Goal: Information Seeking & Learning: Learn about a topic

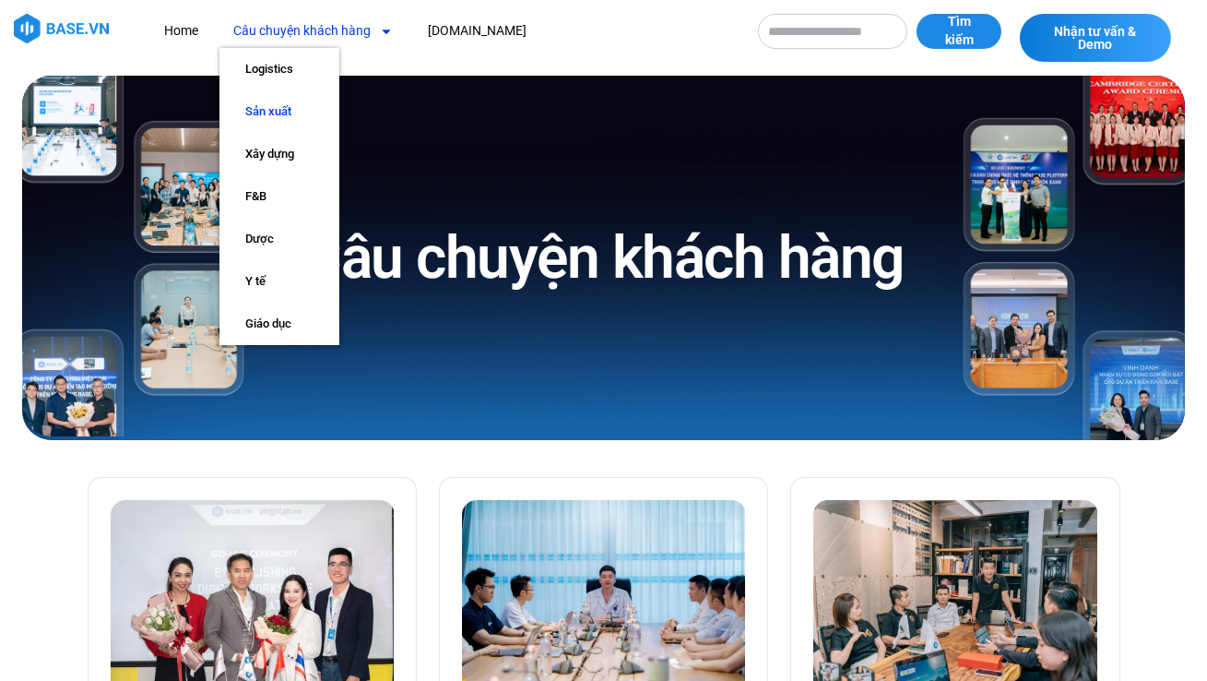
click at [282, 102] on link "Sản xuất" at bounding box center [279, 111] width 120 height 42
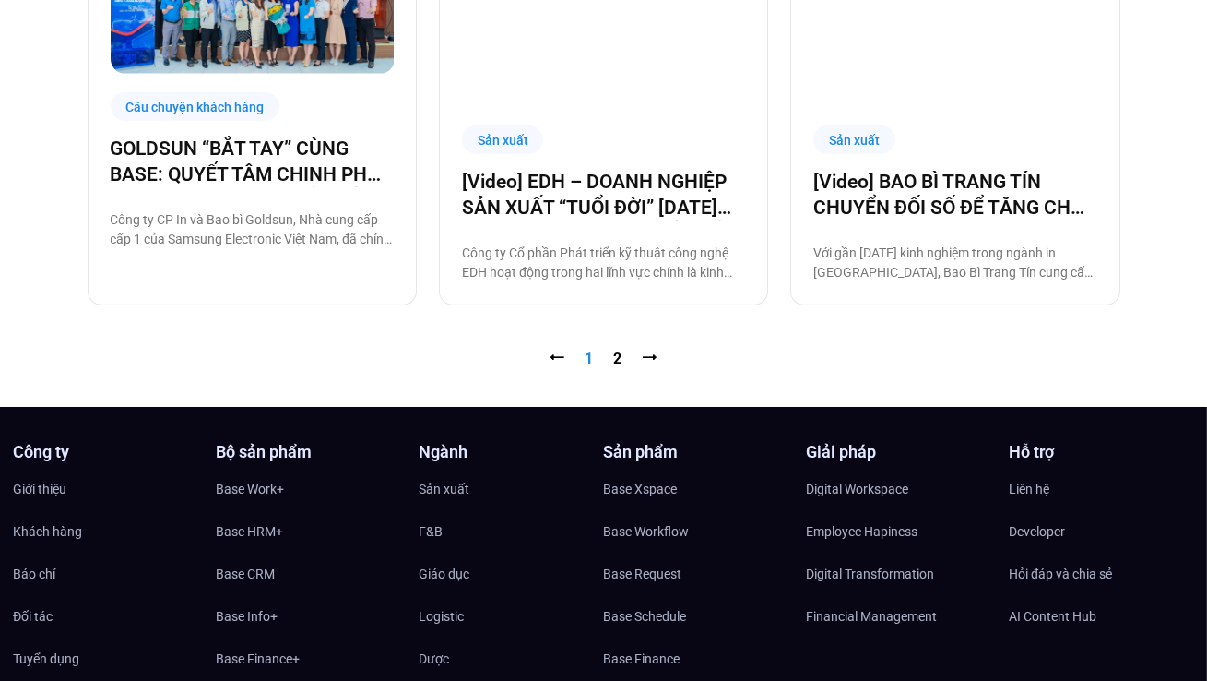
scroll to position [1750, 0]
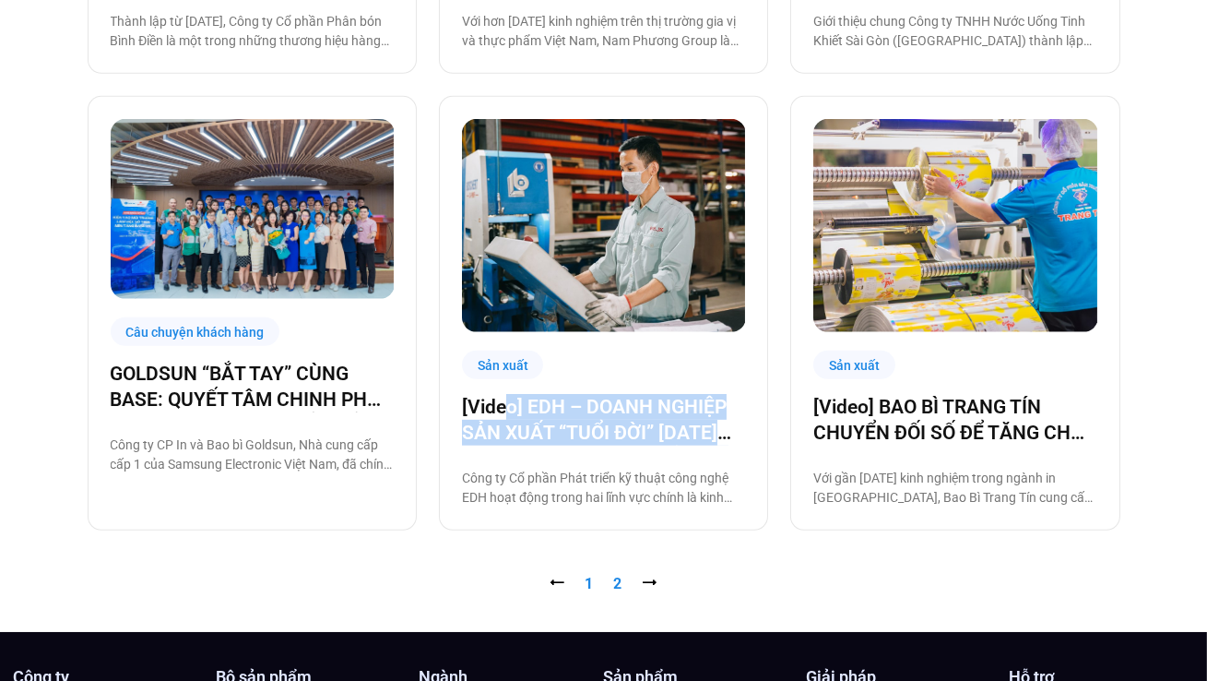
click at [616, 582] on link "Trang 2" at bounding box center [618, 584] width 8 height 18
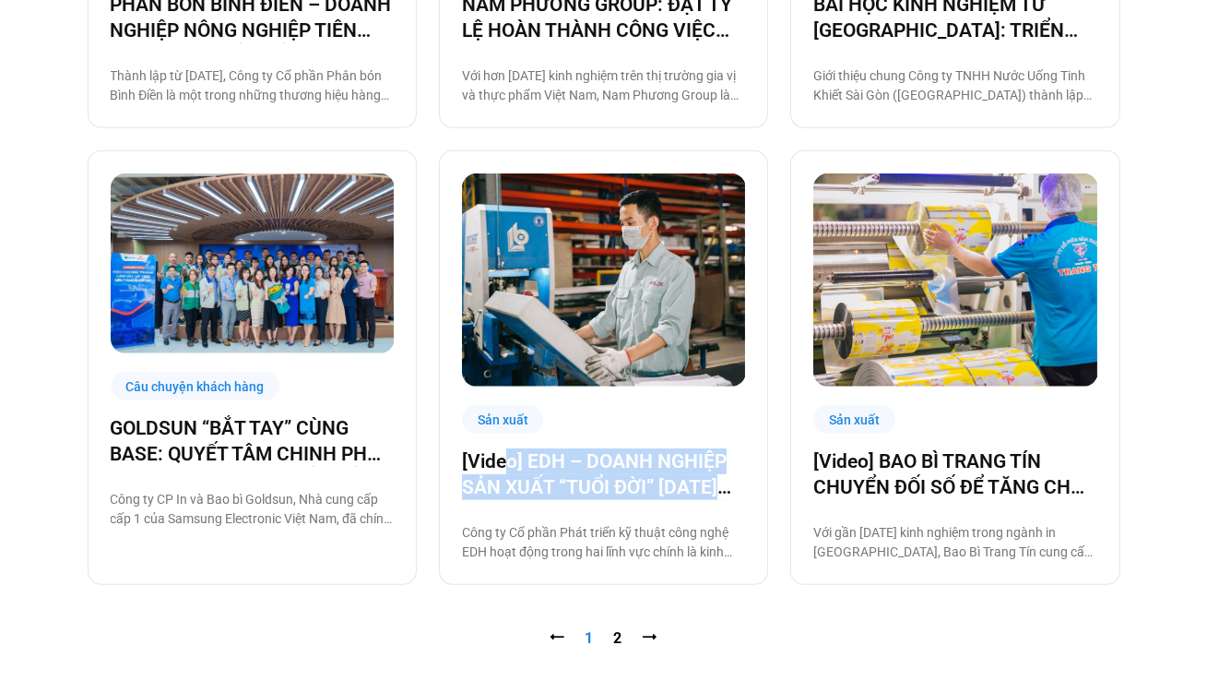
scroll to position [1695, 0]
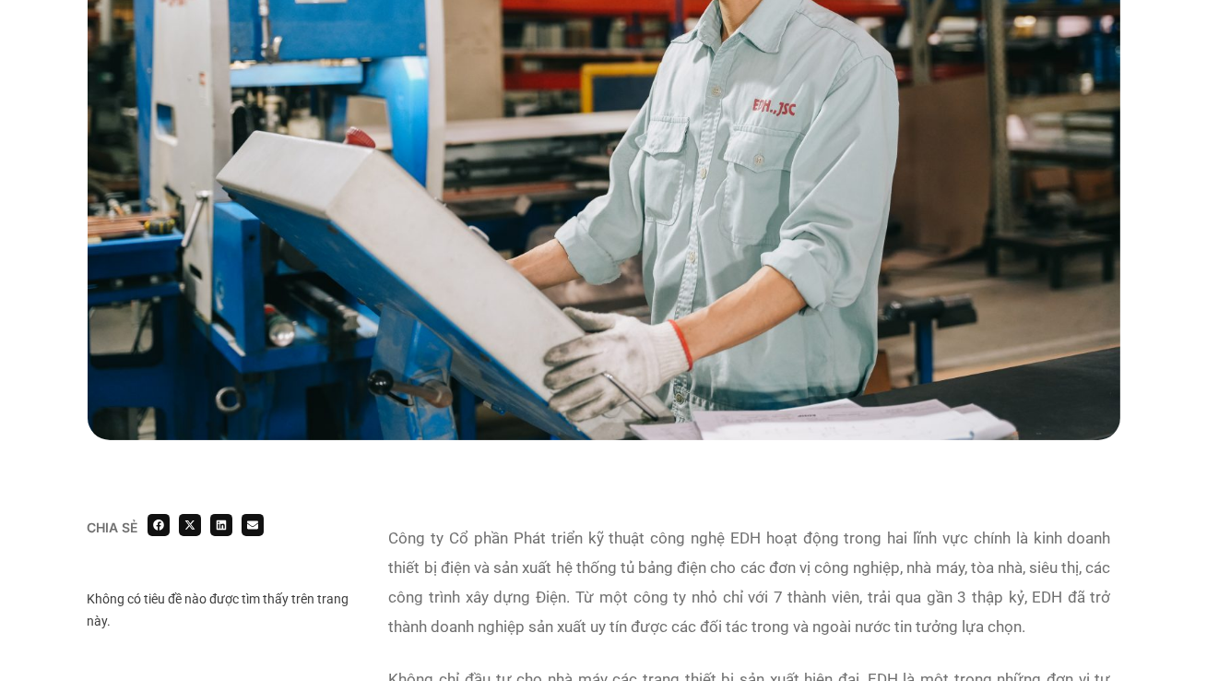
scroll to position [917, 0]
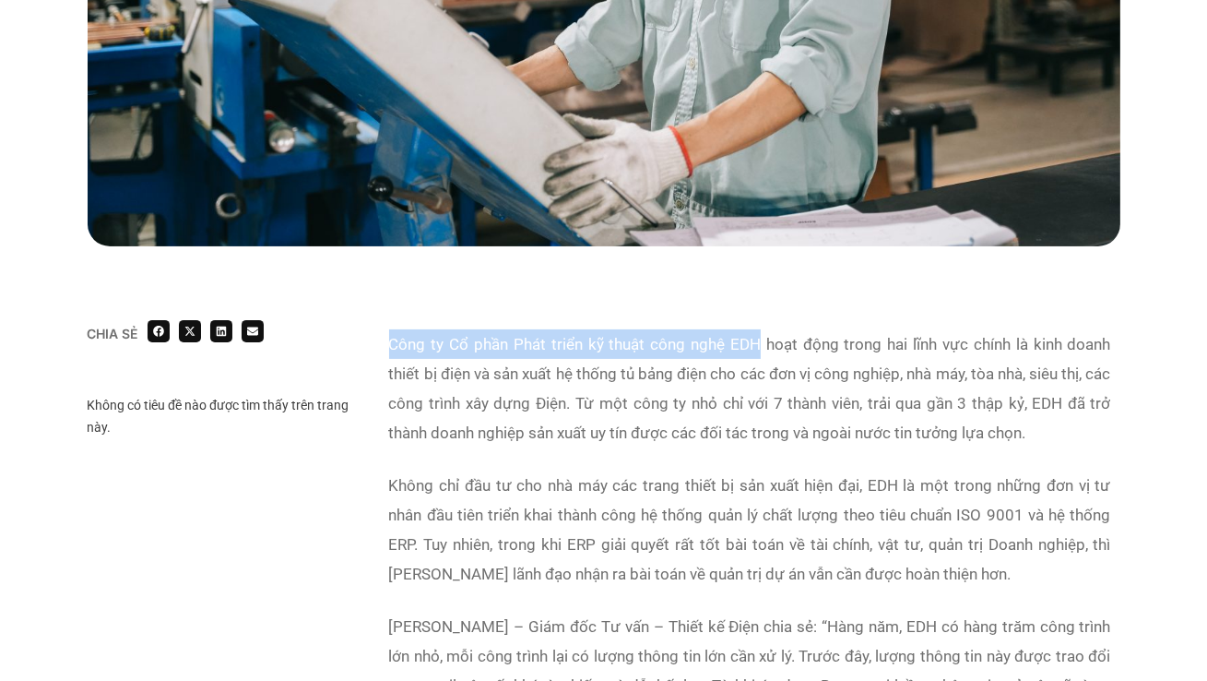
drag, startPoint x: 393, startPoint y: 343, endPoint x: 756, endPoint y: 348, distance: 363.4
click at [757, 350] on p "Công ty Cổ phần Phát triển kỹ thuật công nghệ EDH hoạt động trong hai lĩnh vực …" at bounding box center [750, 388] width 722 height 118
copy p "Công ty Cổ phần Phát triển kỹ thuật công nghệ EDH"
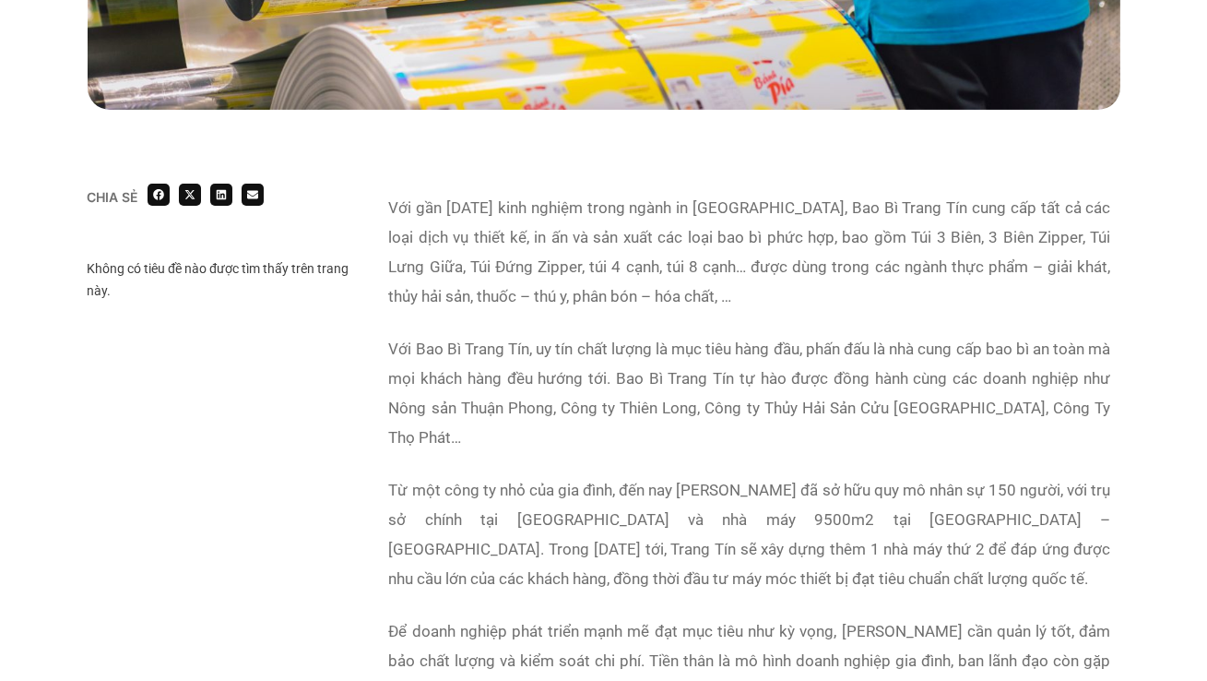
scroll to position [999, 0]
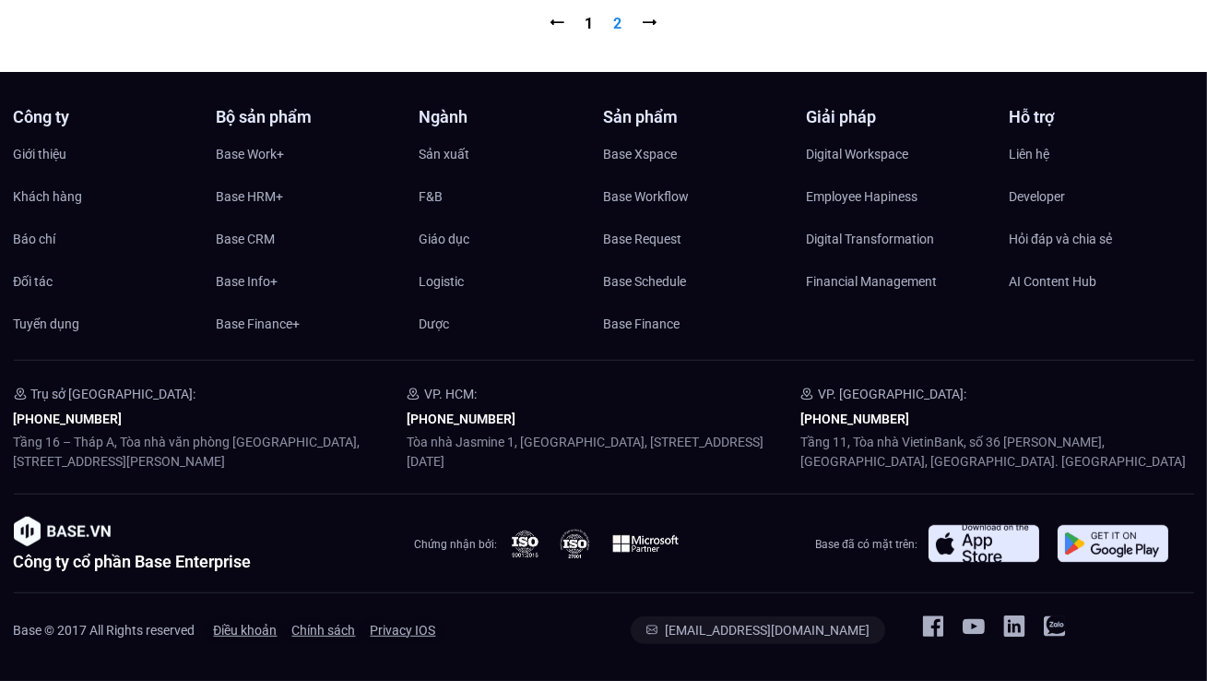
scroll to position [1472, 0]
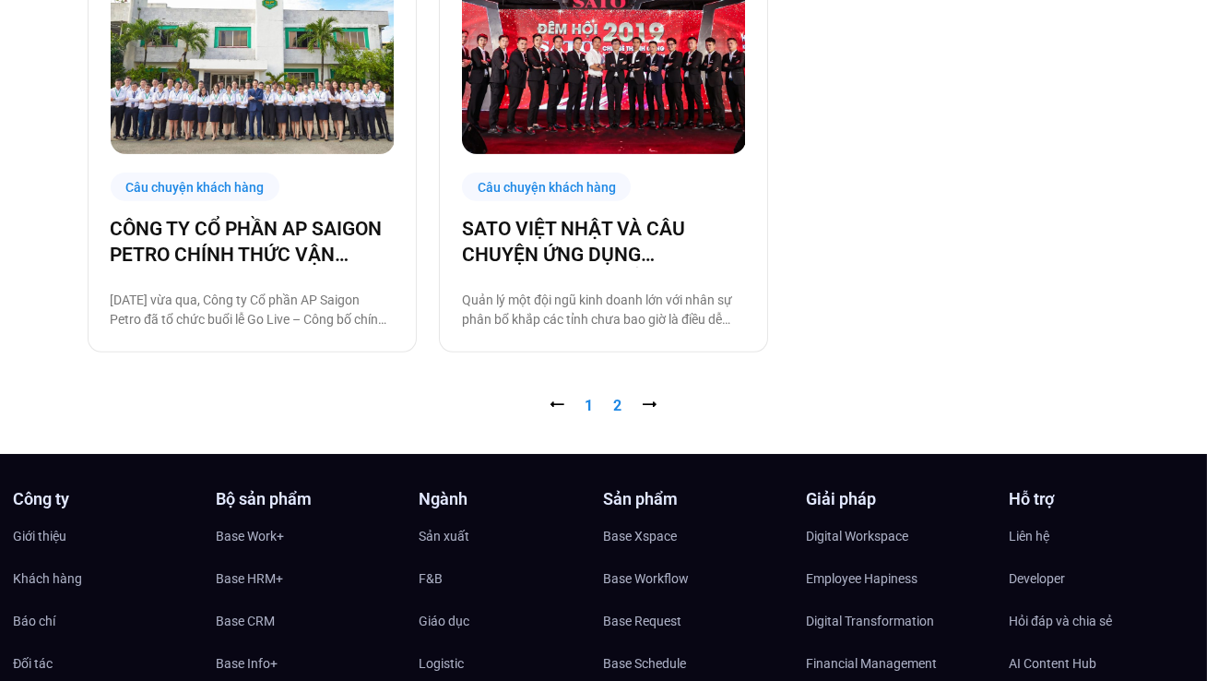
click at [593, 404] on link "Trang 1" at bounding box center [590, 406] width 8 height 18
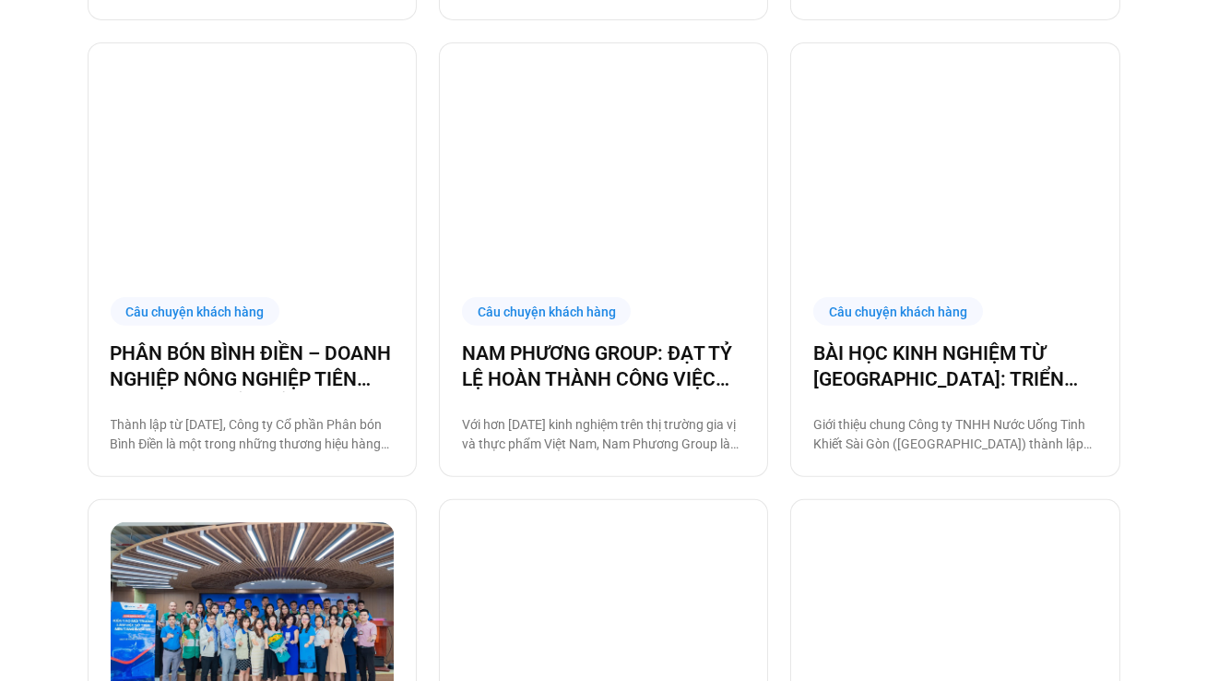
scroll to position [1692, 0]
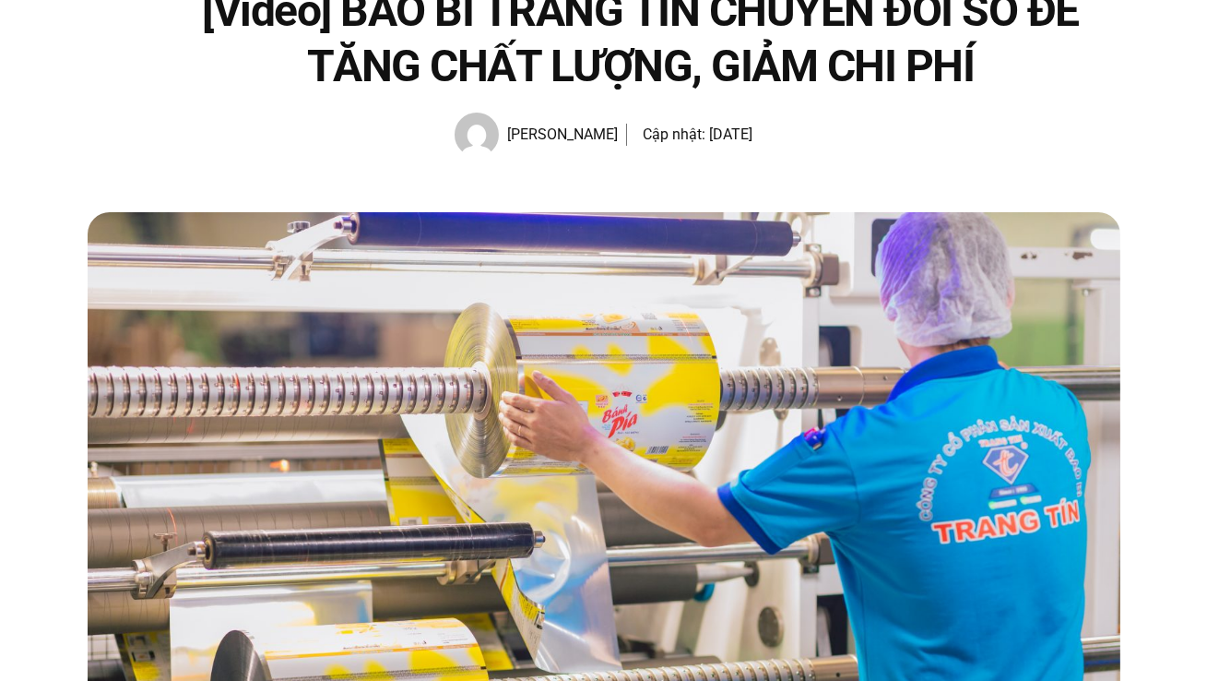
scroll to position [348, 0]
